Goal: Task Accomplishment & Management: Use online tool/utility

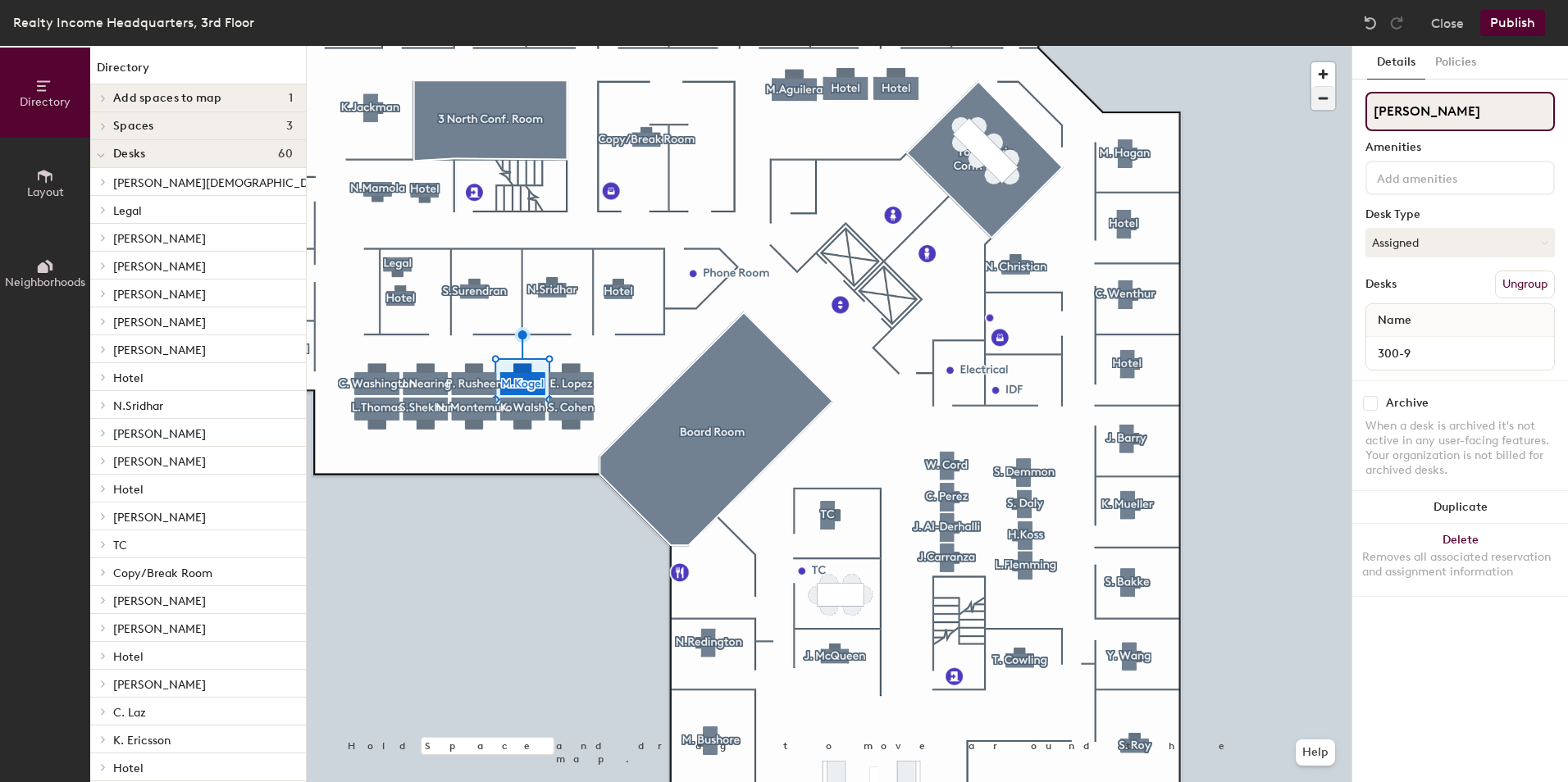
drag, startPoint x: 1434, startPoint y: 114, endPoint x: 1311, endPoint y: 98, distance: 124.0
click at [1311, 98] on div "Directory Layout Neighborhoods Directory Add spaces to map 1 T Spaces 3 3 North…" at bounding box center [784, 414] width 1568 height 737
type input "Hotel"
click at [1410, 243] on button "Assigned" at bounding box center [1460, 243] width 190 height 30
click at [1391, 336] on div "Hoteled" at bounding box center [1448, 343] width 164 height 25
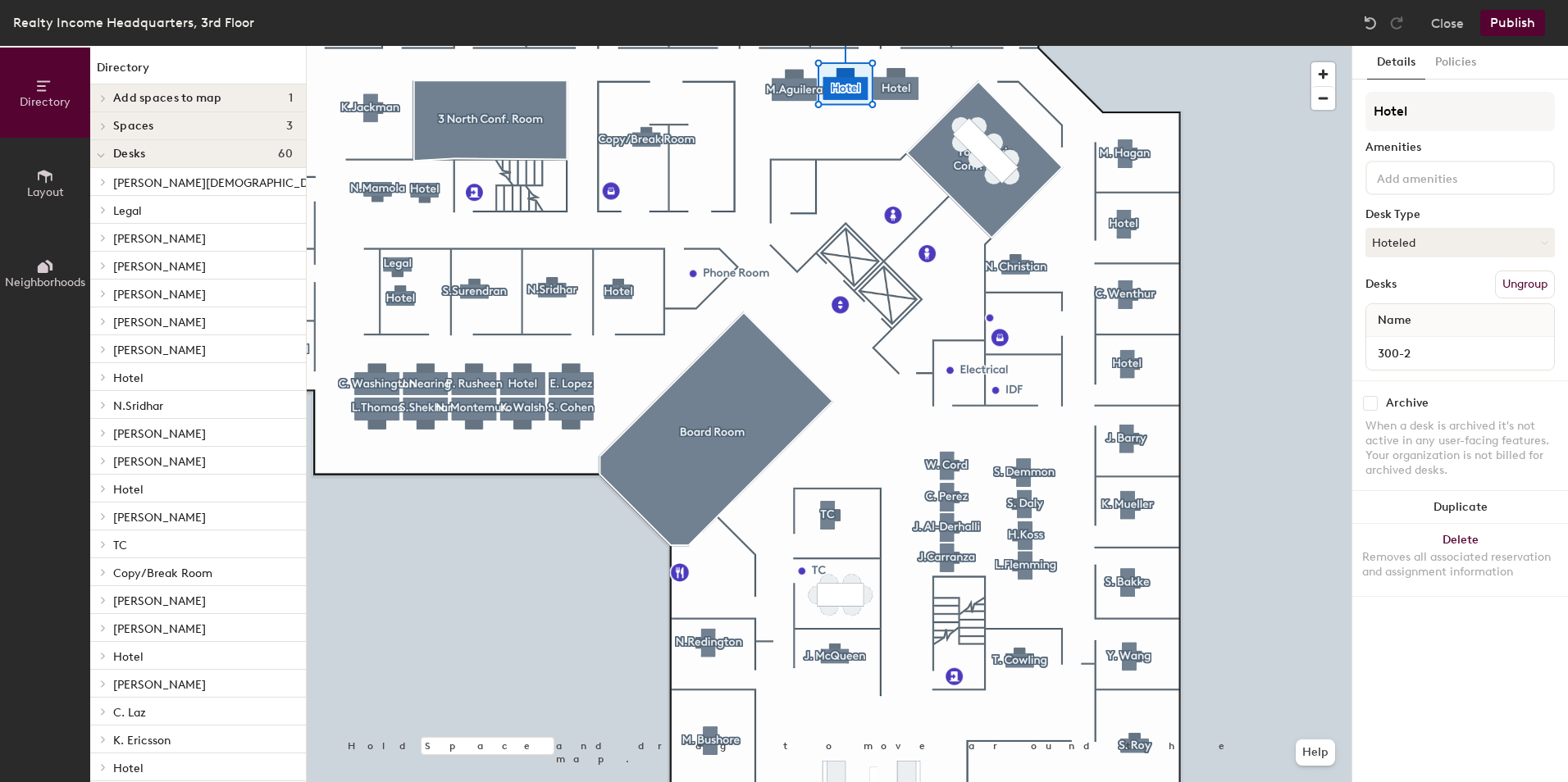
click at [1319, 46] on div at bounding box center [829, 46] width 1045 height 0
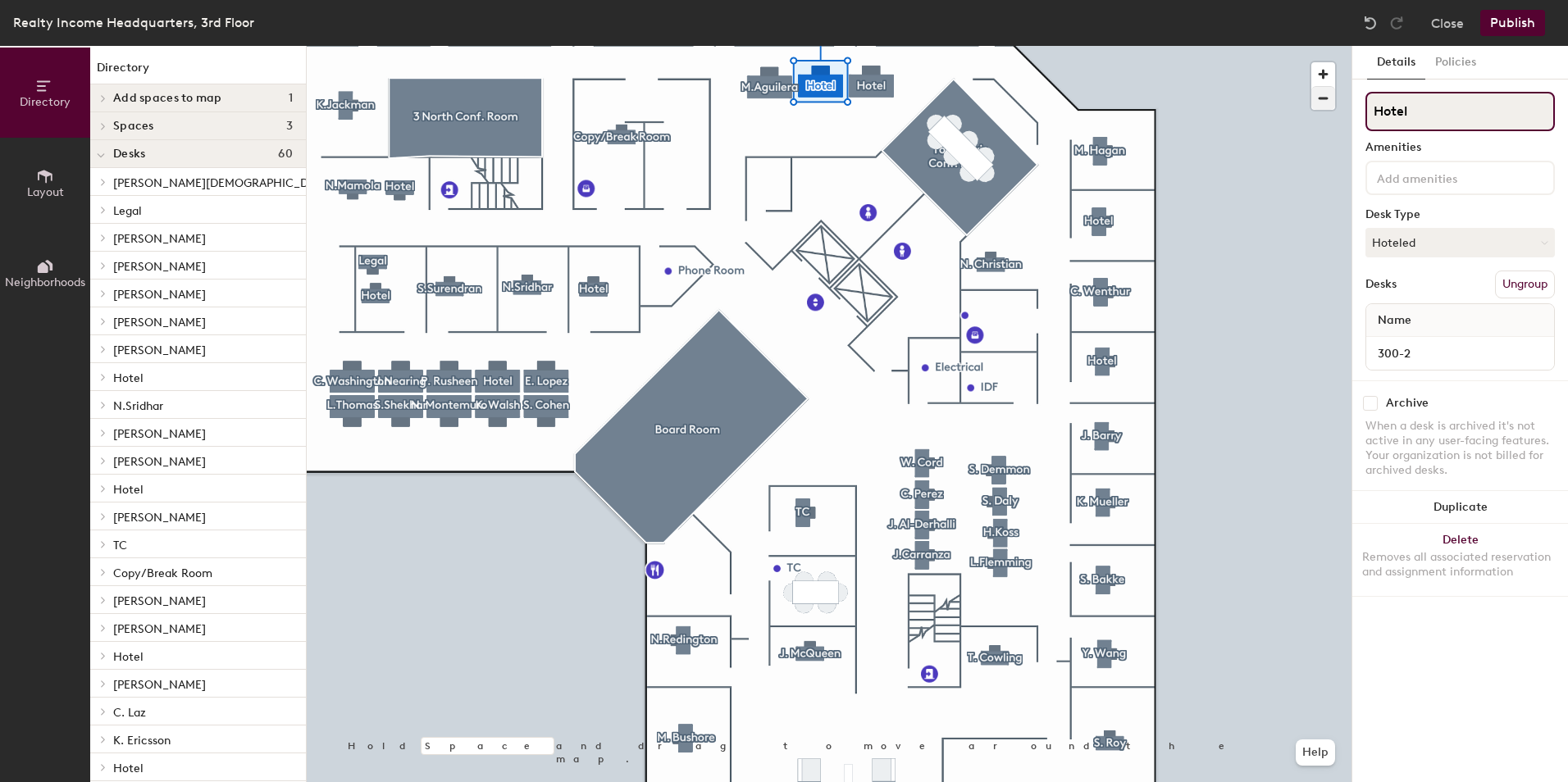
click at [1304, 107] on div "Directory Layout Neighborhoods Directory Add spaces to map 1 T Spaces 3 3 North…" at bounding box center [784, 414] width 1568 height 737
click at [1293, 46] on div at bounding box center [829, 46] width 1045 height 0
drag, startPoint x: 1428, startPoint y: 106, endPoint x: 1311, endPoint y: 94, distance: 117.6
click at [1311, 94] on div "Directory Layout Neighborhoods Directory Add spaces to map 1 T Spaces 3 3 North…" at bounding box center [784, 414] width 1568 height 737
type input "[PERSON_NAME]"
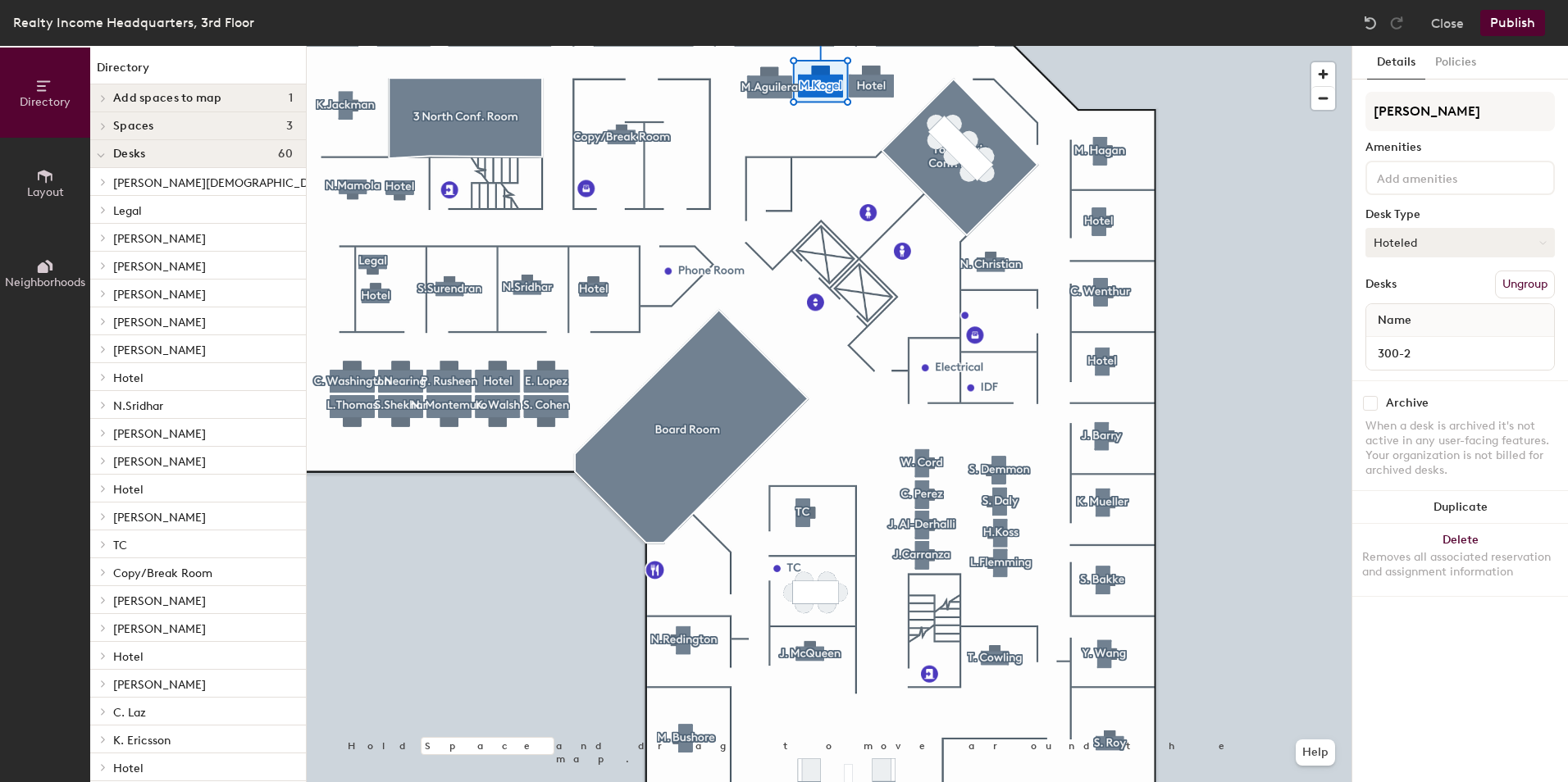
click at [1456, 248] on button "Hoteled" at bounding box center [1460, 243] width 190 height 30
click at [1434, 292] on div "Assigned" at bounding box center [1448, 294] width 164 height 25
click at [1516, 24] on button "Publish" at bounding box center [1513, 23] width 65 height 26
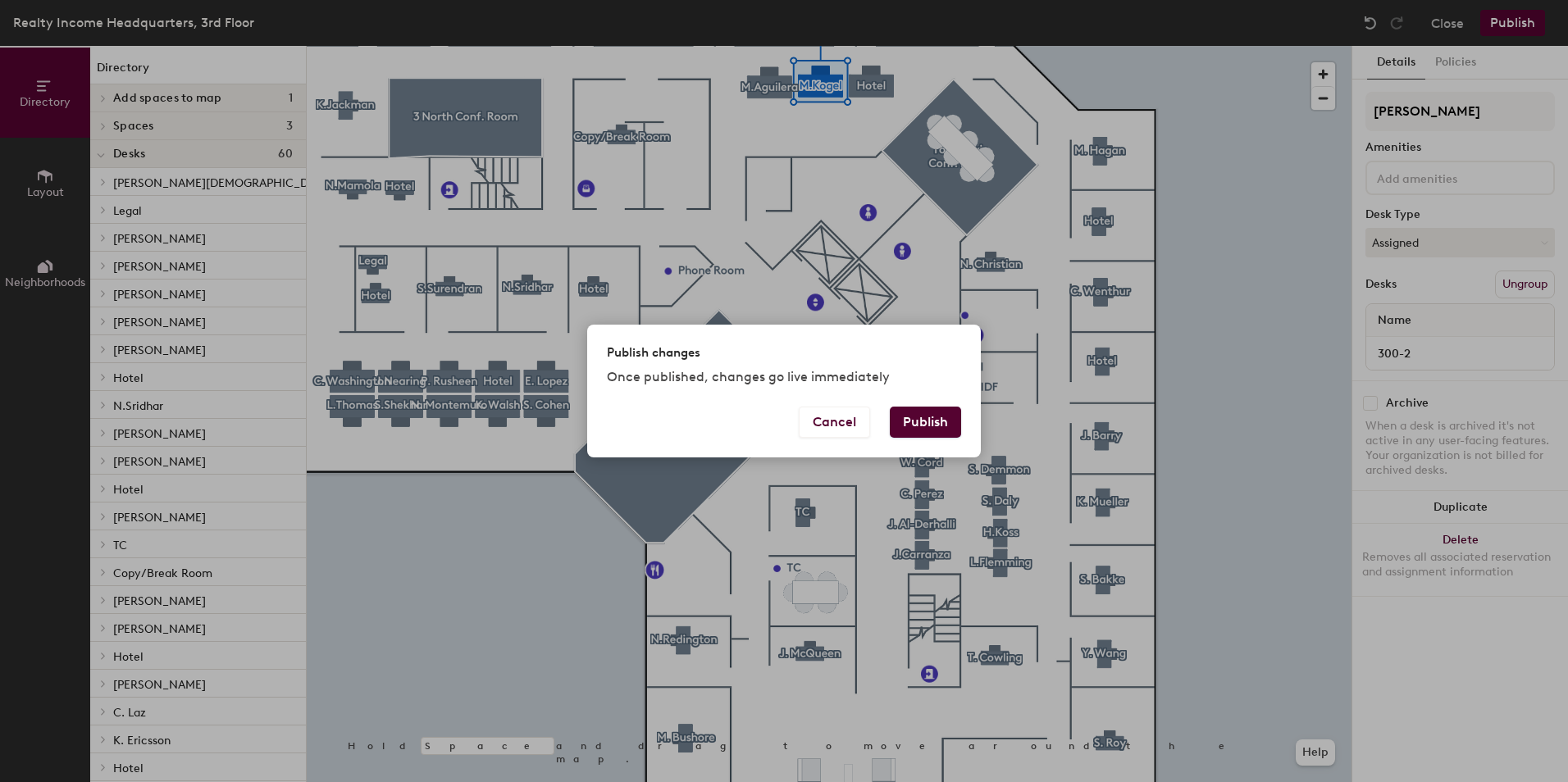
click at [940, 426] on button "Publish" at bounding box center [925, 422] width 71 height 31
